Goal: Contribute content: Contribute content

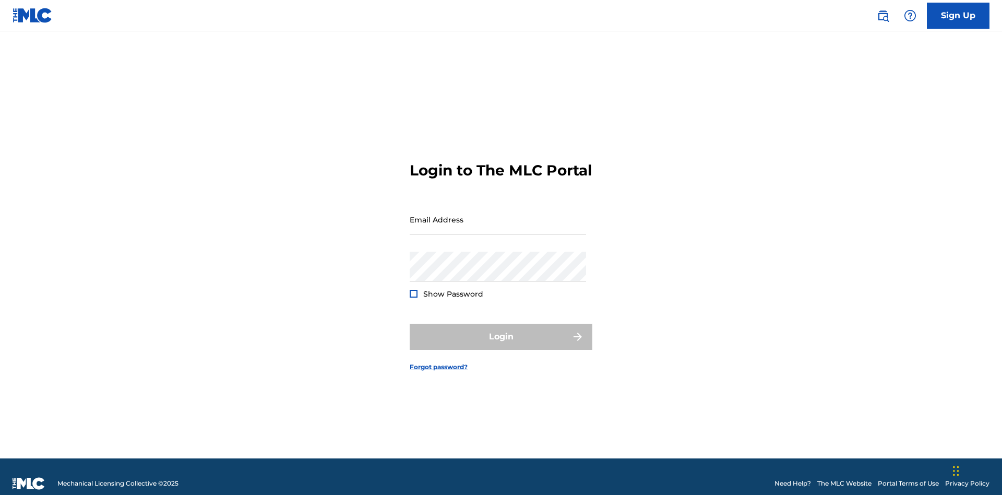
scroll to position [14, 0]
click at [498, 214] on input "Email Address" at bounding box center [498, 220] width 176 height 30
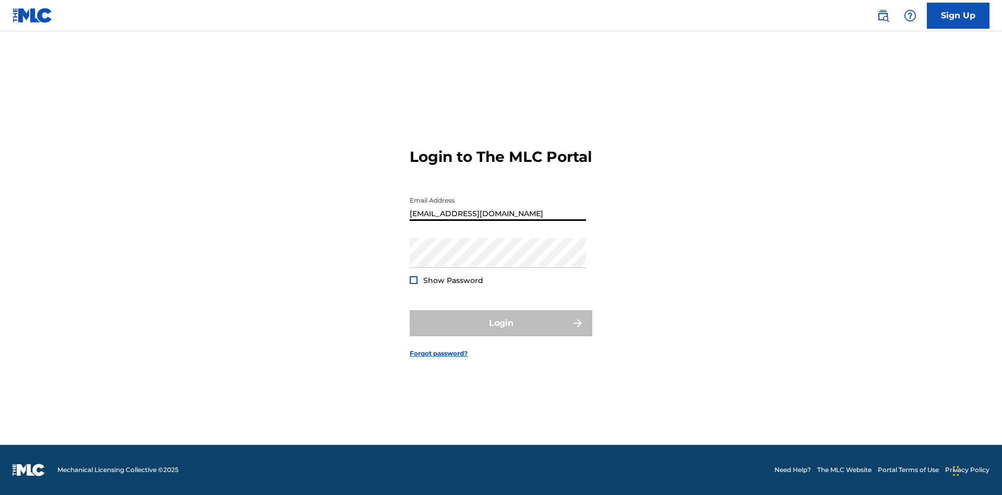
type input "[EMAIL_ADDRESS][DOMAIN_NAME]"
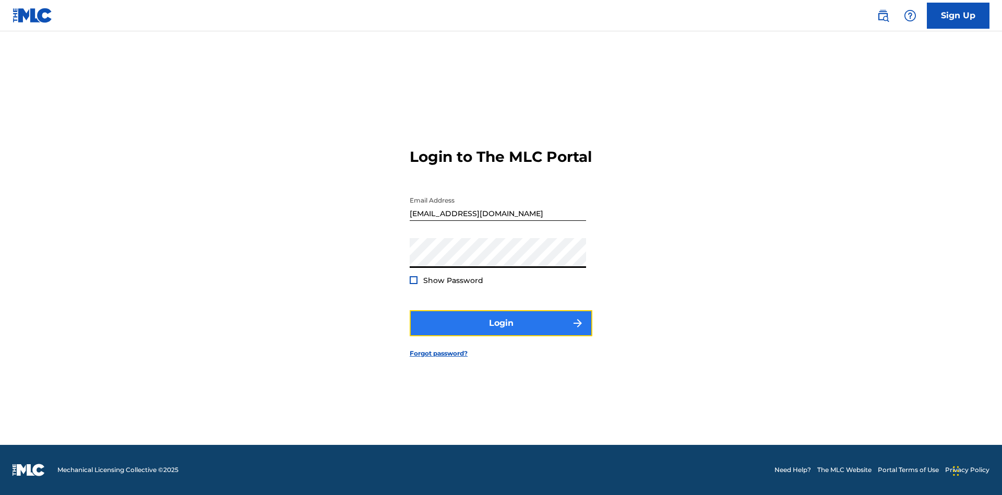
click at [501, 332] on button "Login" at bounding box center [501, 323] width 183 height 26
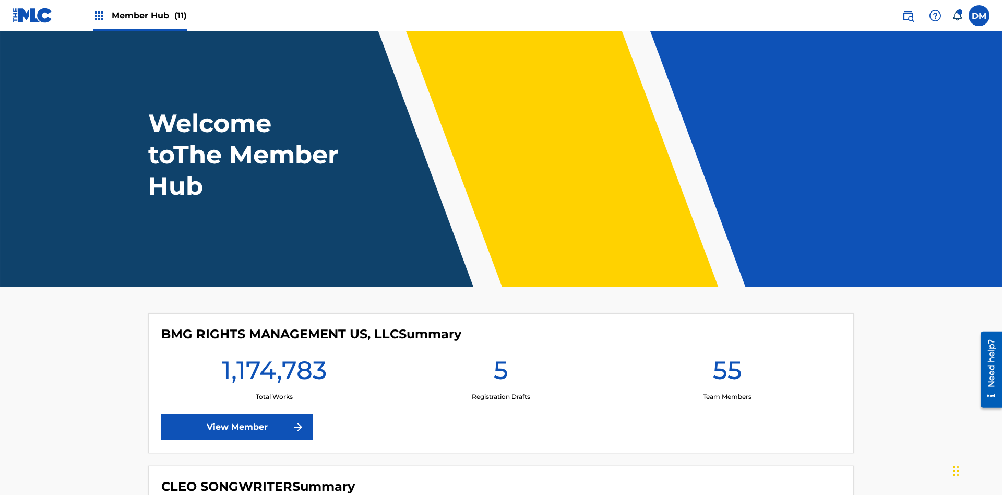
scroll to position [45, 0]
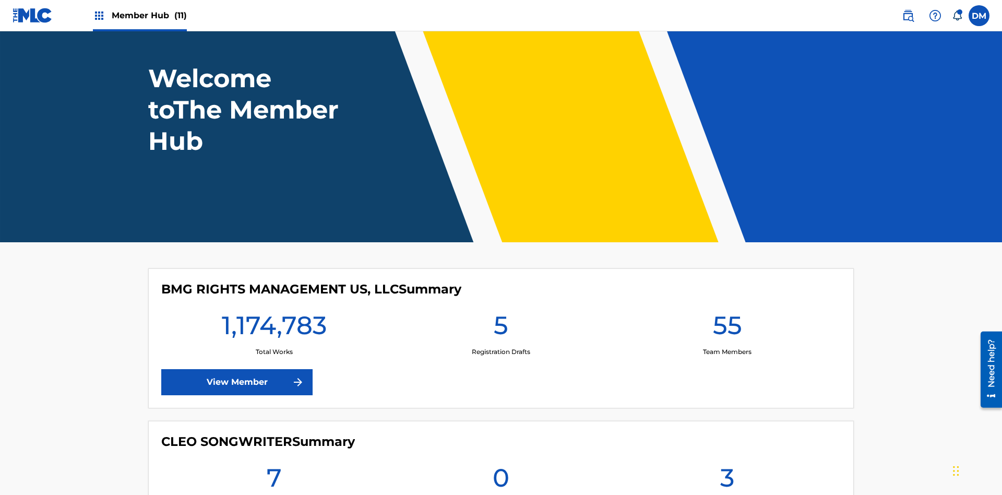
click at [149, 15] on span "Member Hub (11)" at bounding box center [149, 15] width 75 height 12
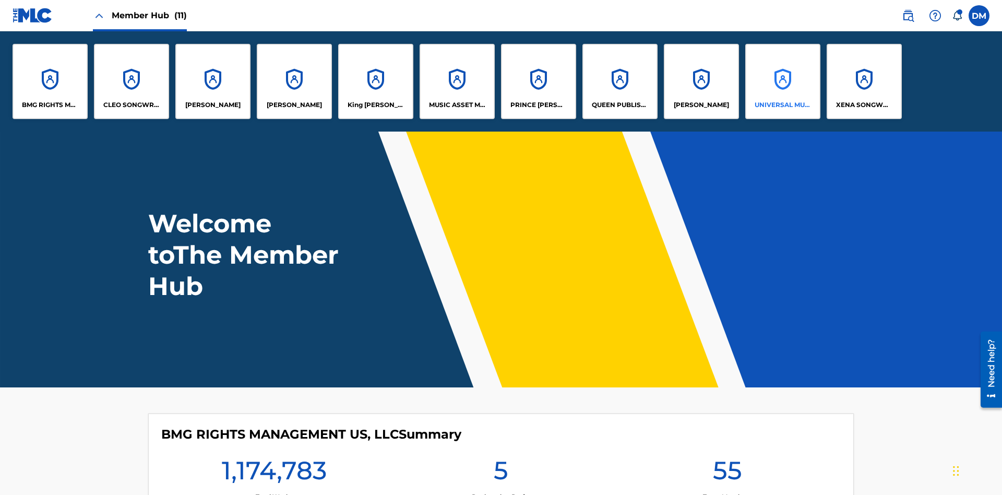
click at [782, 105] on p "UNIVERSAL MUSIC PUB GROUP" at bounding box center [783, 104] width 57 height 9
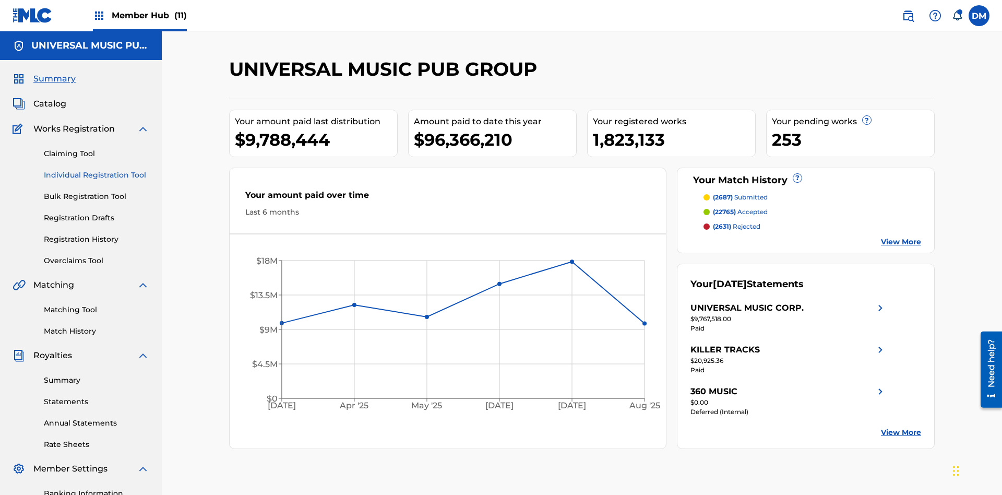
click at [97, 170] on link "Individual Registration Tool" at bounding box center [96, 175] width 105 height 11
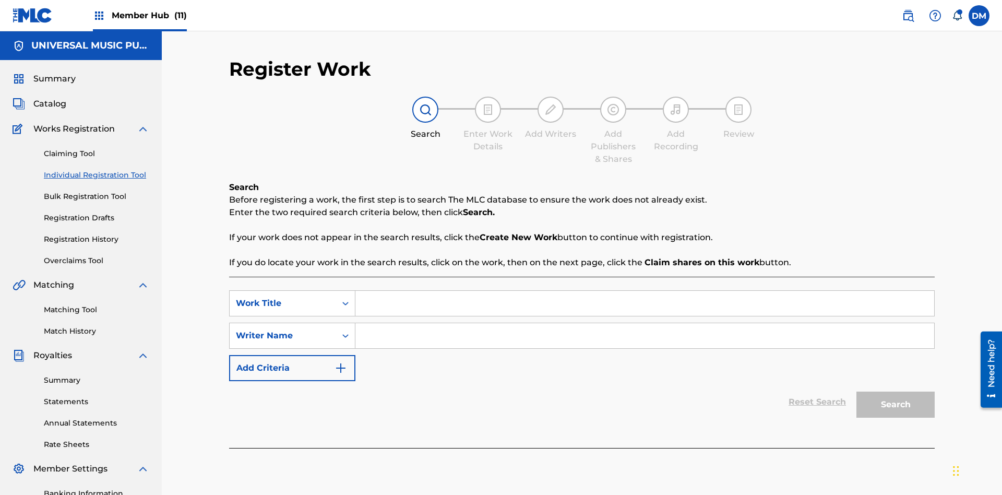
click at [644, 291] on input "Search Form" at bounding box center [644, 303] width 579 height 25
type input "Save At Work Details Page After Adding Alternative Titles"
click at [644, 323] on input "Search Form" at bounding box center [644, 335] width 579 height 25
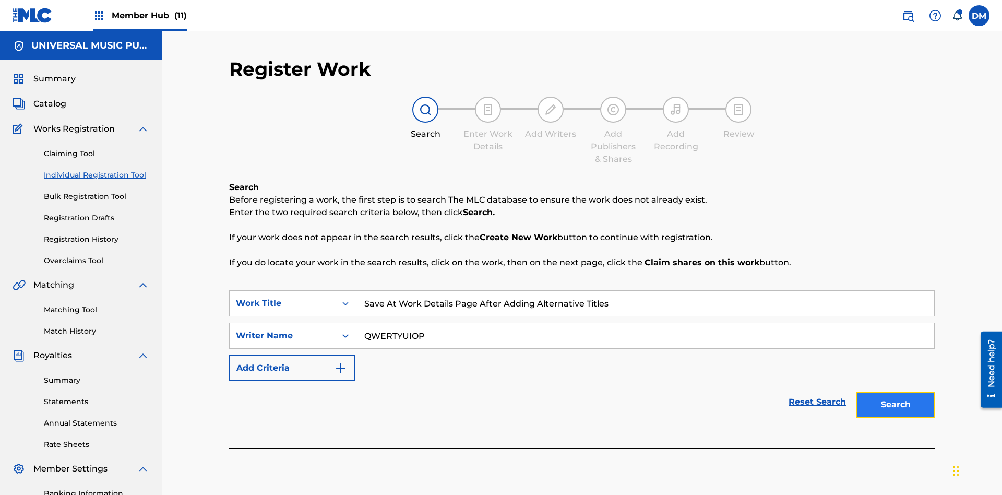
click at [895, 391] on button "Search" at bounding box center [895, 404] width 78 height 26
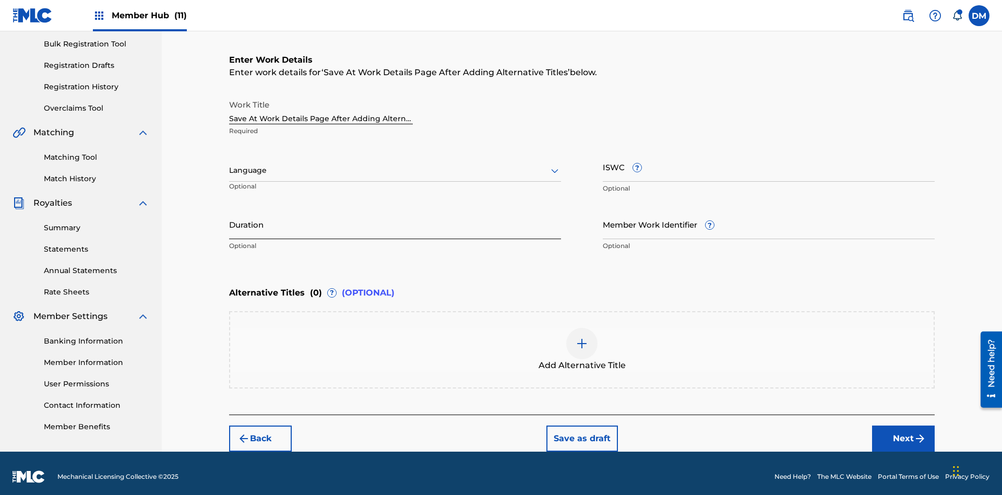
click at [395, 217] on input "Duration" at bounding box center [395, 224] width 332 height 30
click at [395, 217] on input "0" at bounding box center [395, 224] width 332 height 30
type input "00:00"
click at [555, 164] on icon at bounding box center [554, 170] width 13 height 13
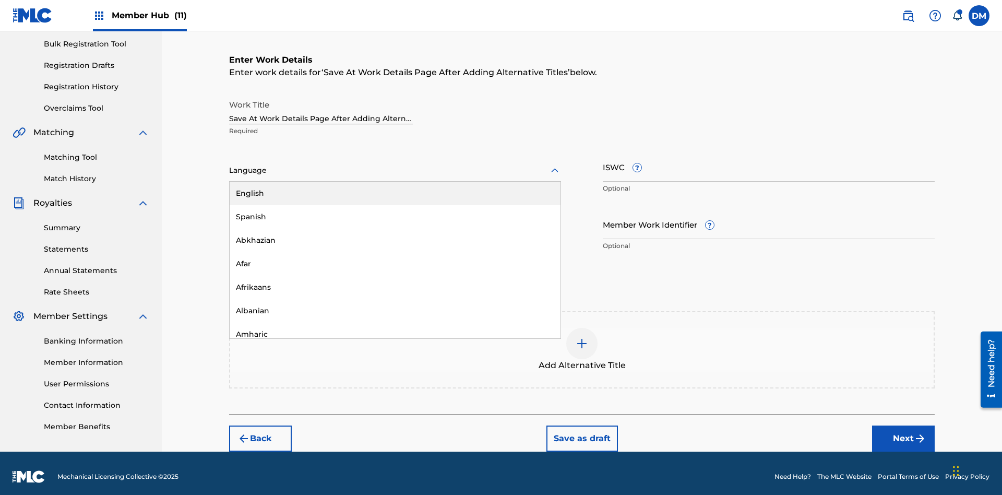
click at [395, 257] on div "Afar" at bounding box center [395, 263] width 331 height 23
click at [769, 217] on input "Member Work Identifier ?" at bounding box center [769, 224] width 332 height 30
type input "[PHONE_NUMBER]"
click at [769, 160] on input "ISWC ?" at bounding box center [769, 167] width 332 height 30
type input "T-123.456.789-4"
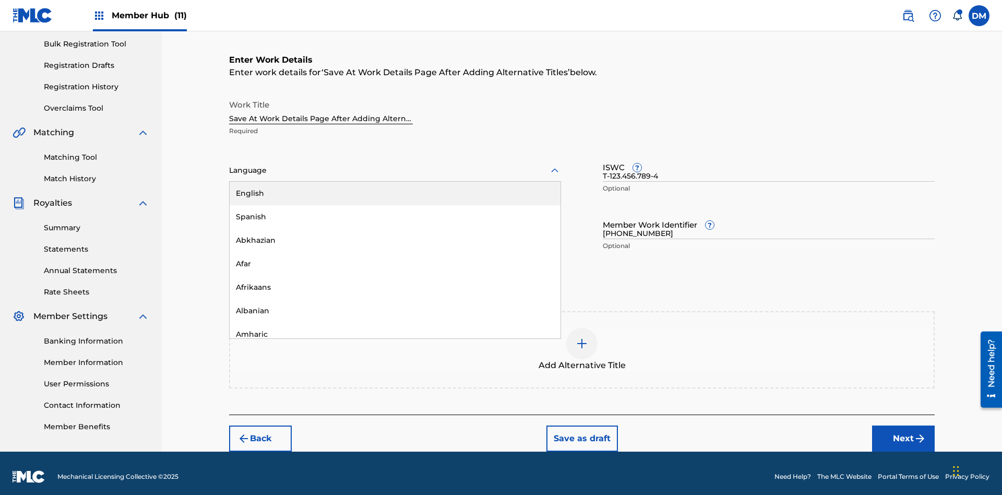
click at [582, 342] on img at bounding box center [582, 343] width 13 height 13
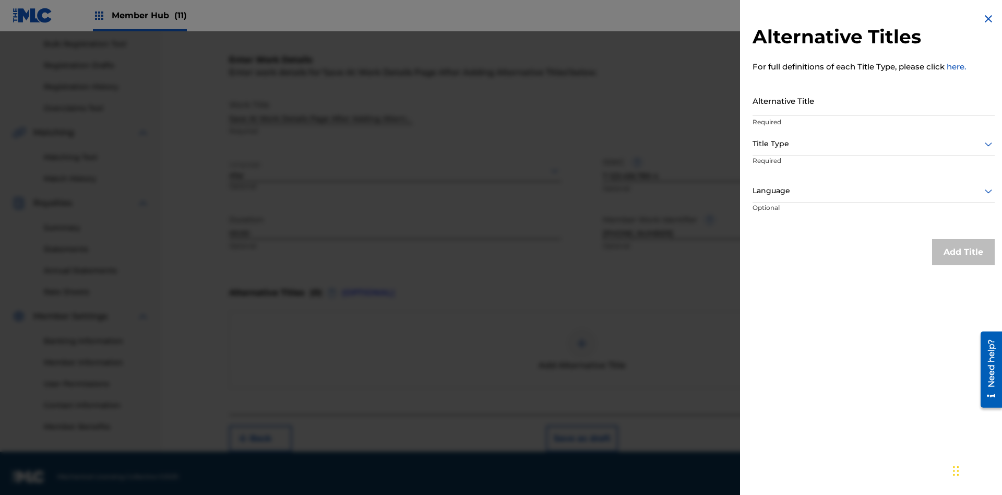
click at [874, 100] on input "Alternative Title" at bounding box center [873, 101] width 242 height 30
click at [874, 144] on div at bounding box center [873, 143] width 242 height 13
click at [874, 190] on div at bounding box center [873, 190] width 242 height 13
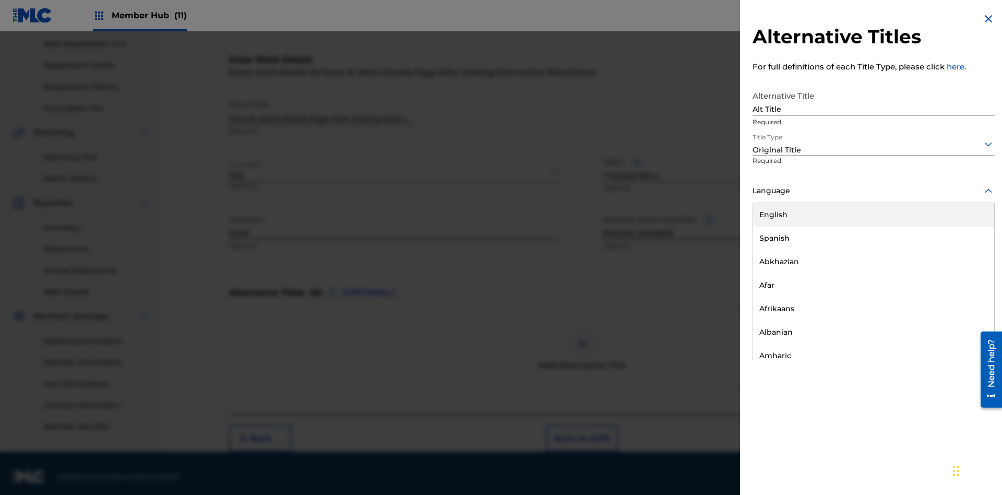
click at [963, 252] on button "Add Title" at bounding box center [963, 252] width 63 height 26
click at [581, 432] on button "Save as draft" at bounding box center [581, 438] width 71 height 26
